Goal: Task Accomplishment & Management: Manage account settings

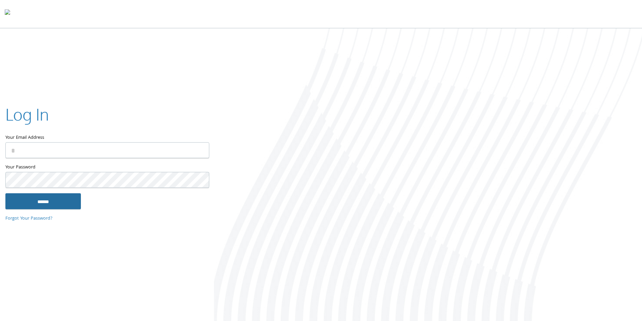
type input "**********"
click at [53, 207] on input "******" at bounding box center [43, 201] width 76 height 16
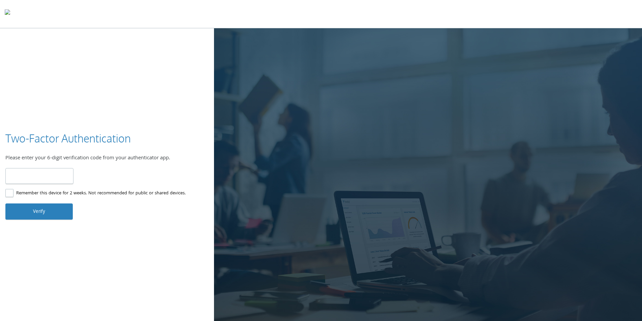
click at [34, 180] on input "number" at bounding box center [39, 176] width 68 height 16
type input "******"
